Goal: Find specific page/section: Find specific page/section

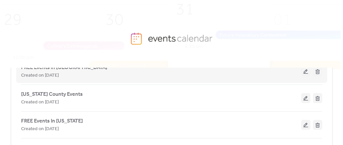
scroll to position [114, 0]
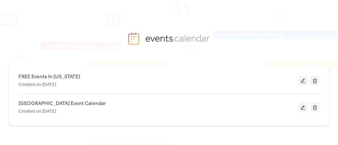
click at [60, 100] on span "[GEOGRAPHIC_DATA] Event Calendar" at bounding box center [61, 104] width 87 height 8
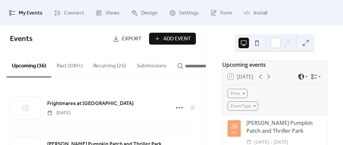
click at [115, 68] on button "Recurring (26)" at bounding box center [109, 64] width 43 height 24
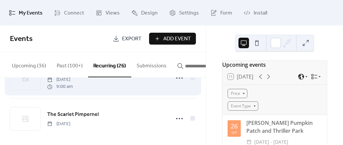
scroll to position [1011, 0]
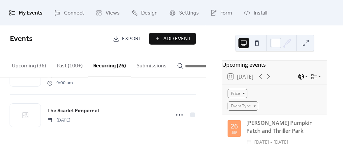
click at [26, 63] on button "Upcoming (36)" at bounding box center [29, 64] width 45 height 24
